Goal: Information Seeking & Learning: Check status

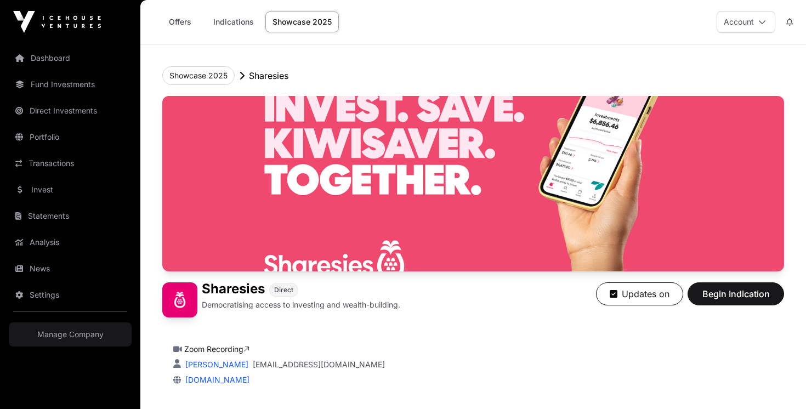
click at [238, 24] on link "Indications" at bounding box center [233, 22] width 55 height 21
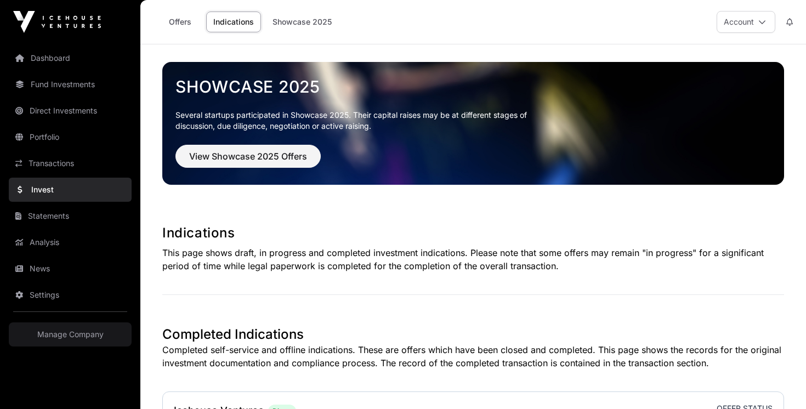
click at [179, 20] on link "Offers" at bounding box center [180, 22] width 44 height 21
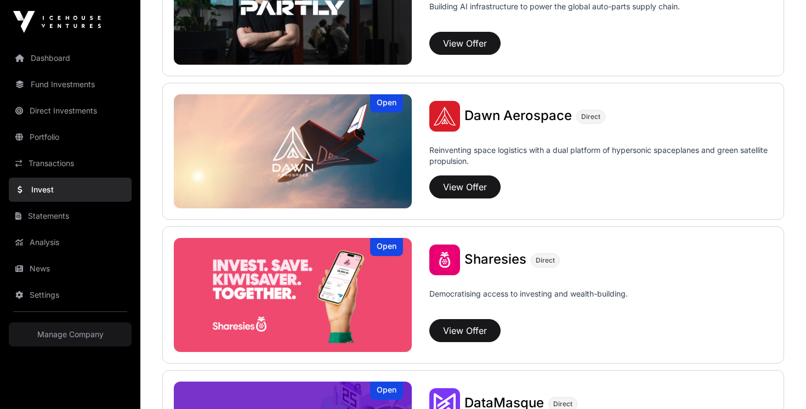
scroll to position [1208, 0]
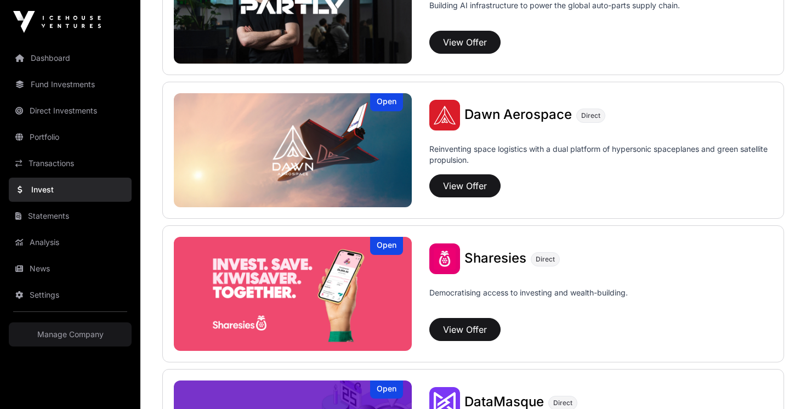
click at [334, 288] on img at bounding box center [293, 294] width 238 height 114
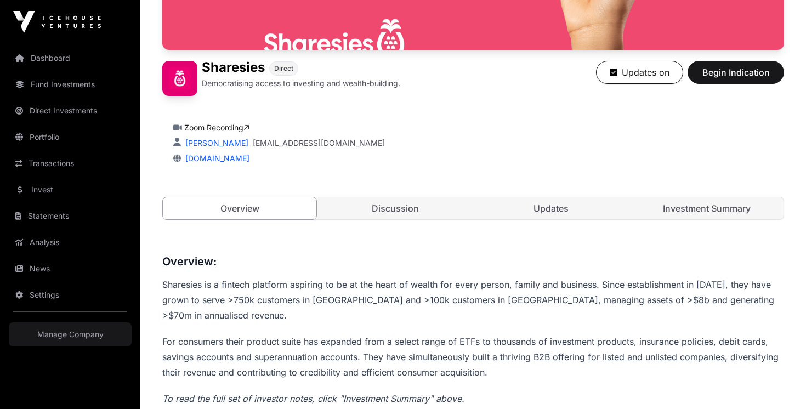
scroll to position [222, 0]
click at [693, 214] on link "Investment Summary" at bounding box center [706, 208] width 153 height 22
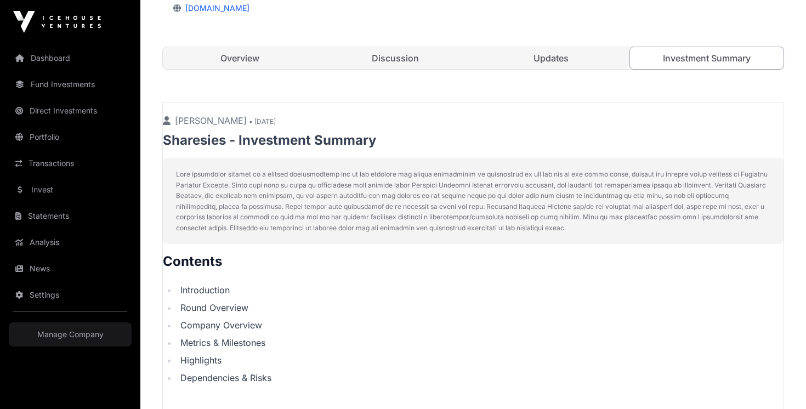
scroll to position [344, 0]
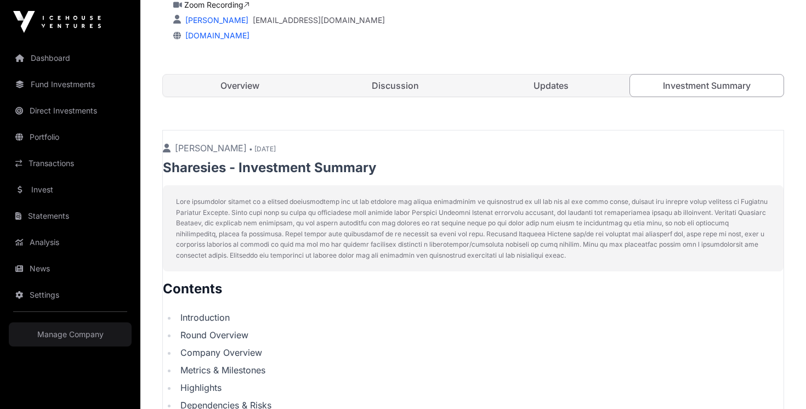
click at [565, 91] on link "Updates" at bounding box center [550, 86] width 153 height 22
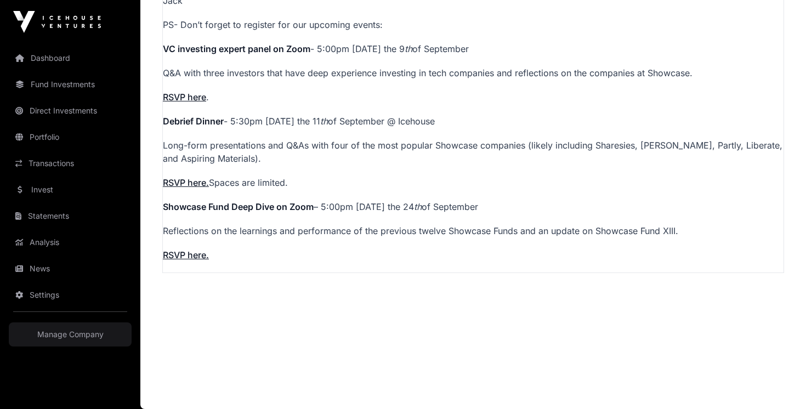
scroll to position [1234, 0]
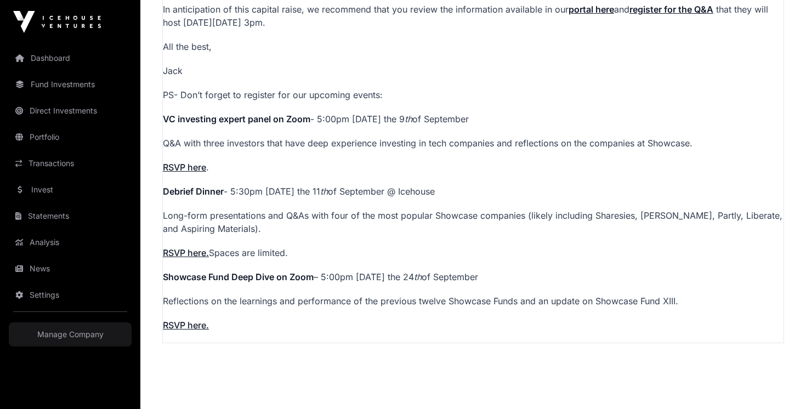
click at [42, 82] on link "Fund Investments" at bounding box center [70, 84] width 123 height 24
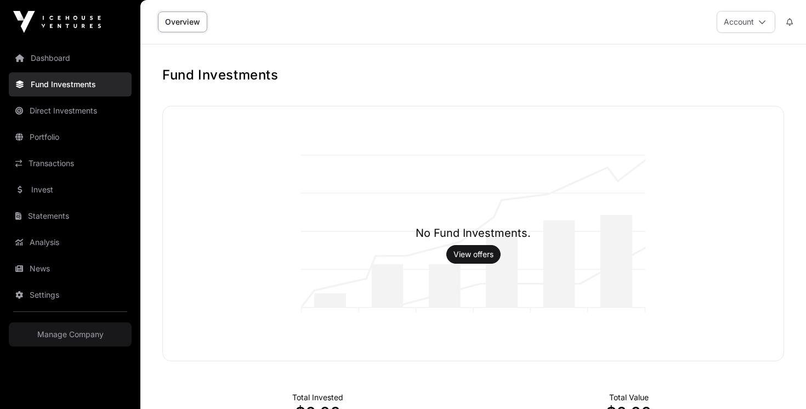
click at [77, 105] on link "Direct Investments" at bounding box center [70, 111] width 123 height 24
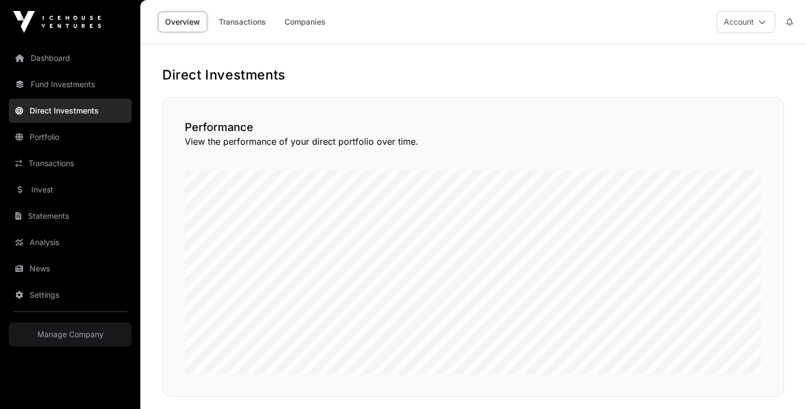
click at [72, 88] on link "Fund Investments" at bounding box center [70, 84] width 123 height 24
click at [44, 58] on link "Dashboard" at bounding box center [70, 58] width 123 height 24
click at [62, 60] on link "Dashboard" at bounding box center [70, 58] width 123 height 24
click at [68, 24] on img at bounding box center [57, 22] width 88 height 22
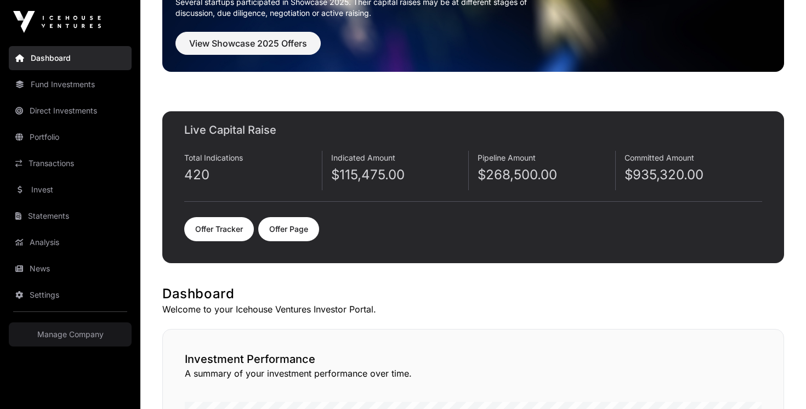
scroll to position [112, 0]
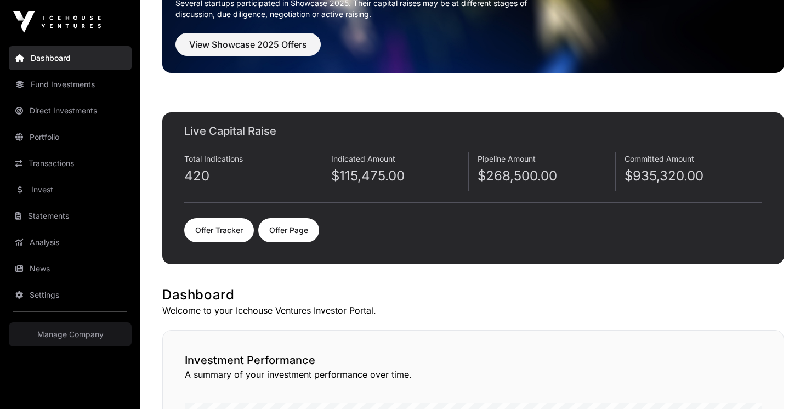
click at [233, 231] on link "Offer Tracker" at bounding box center [219, 230] width 70 height 24
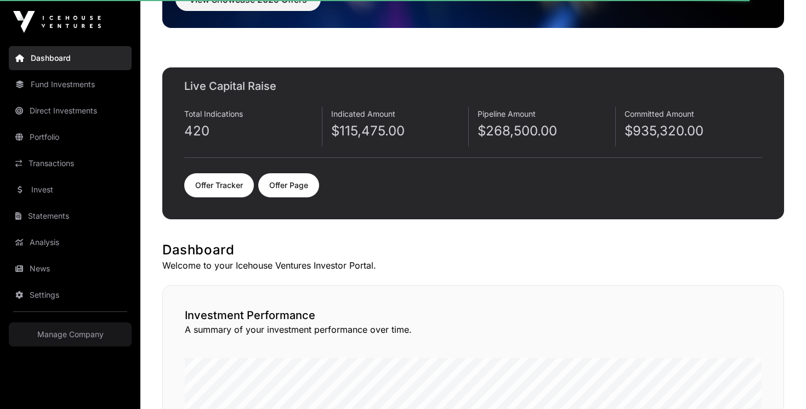
scroll to position [125, 0]
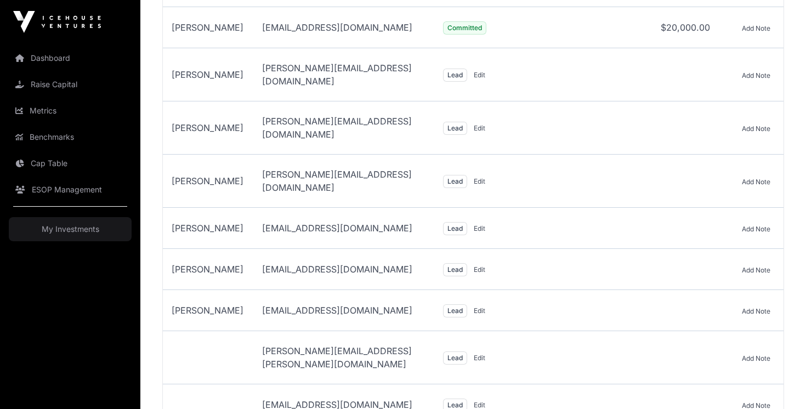
scroll to position [4739, 0]
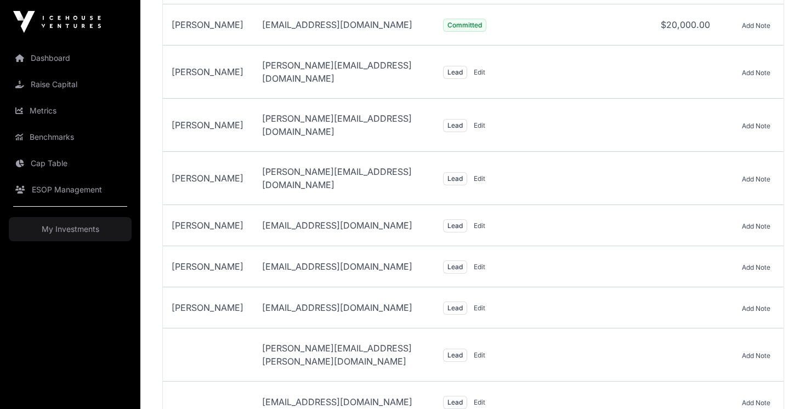
drag, startPoint x: 248, startPoint y: 201, endPoint x: 170, endPoint y: 199, distance: 77.9
copy span "[PERSON_NAME]"
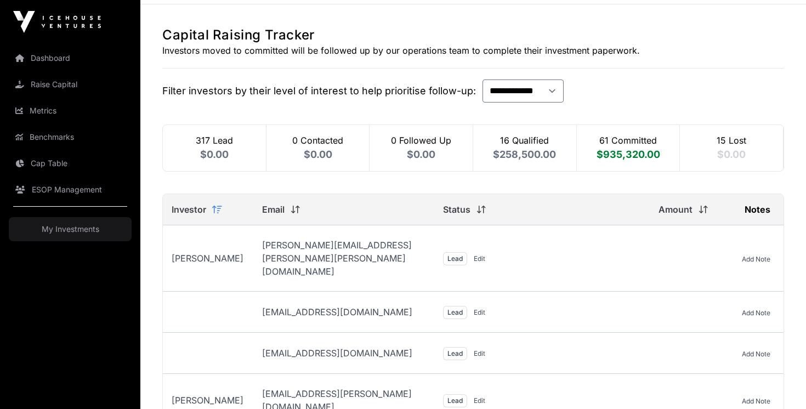
scroll to position [42, 0]
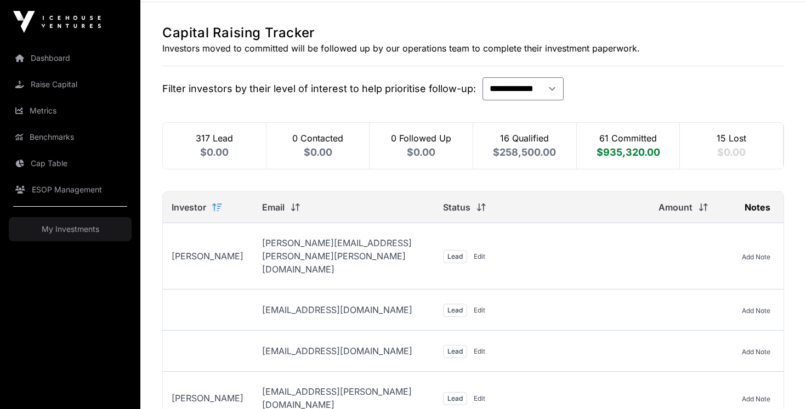
click at [638, 151] on span "$935,320.00" at bounding box center [628, 152] width 64 height 12
select select "*"
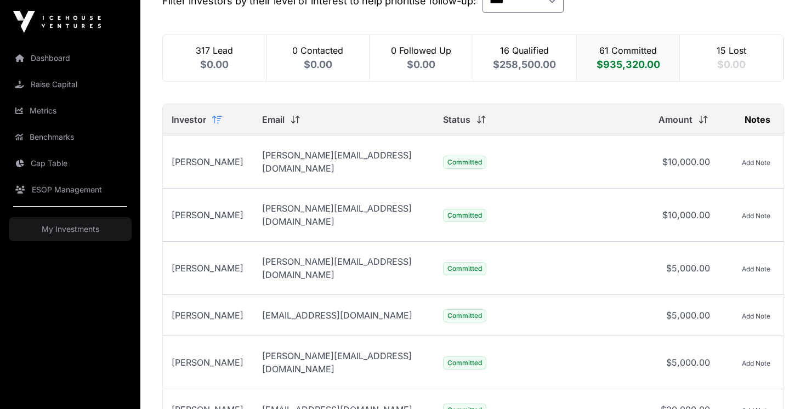
scroll to position [0, 0]
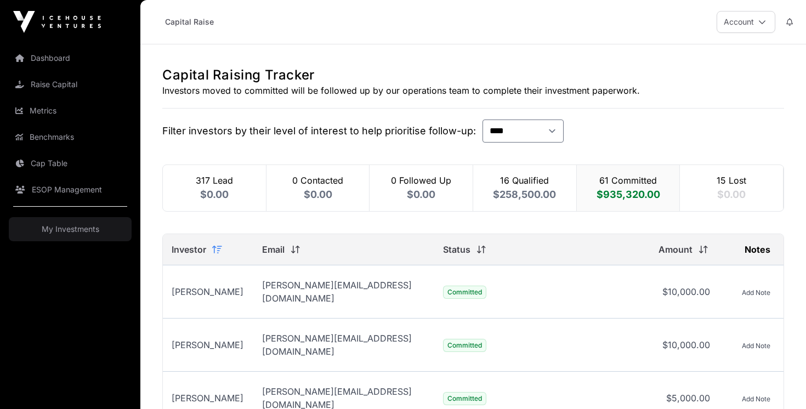
click at [767, 20] on button "Account" at bounding box center [745, 22] width 59 height 22
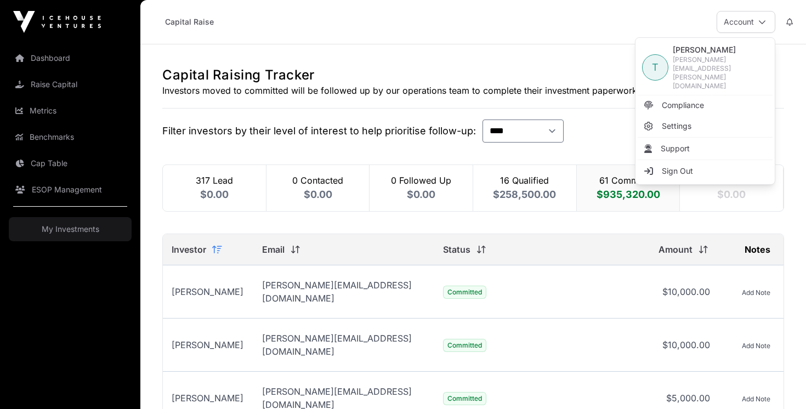
click at [767, 21] on button "Account" at bounding box center [745, 22] width 59 height 22
